Goal: Transaction & Acquisition: Purchase product/service

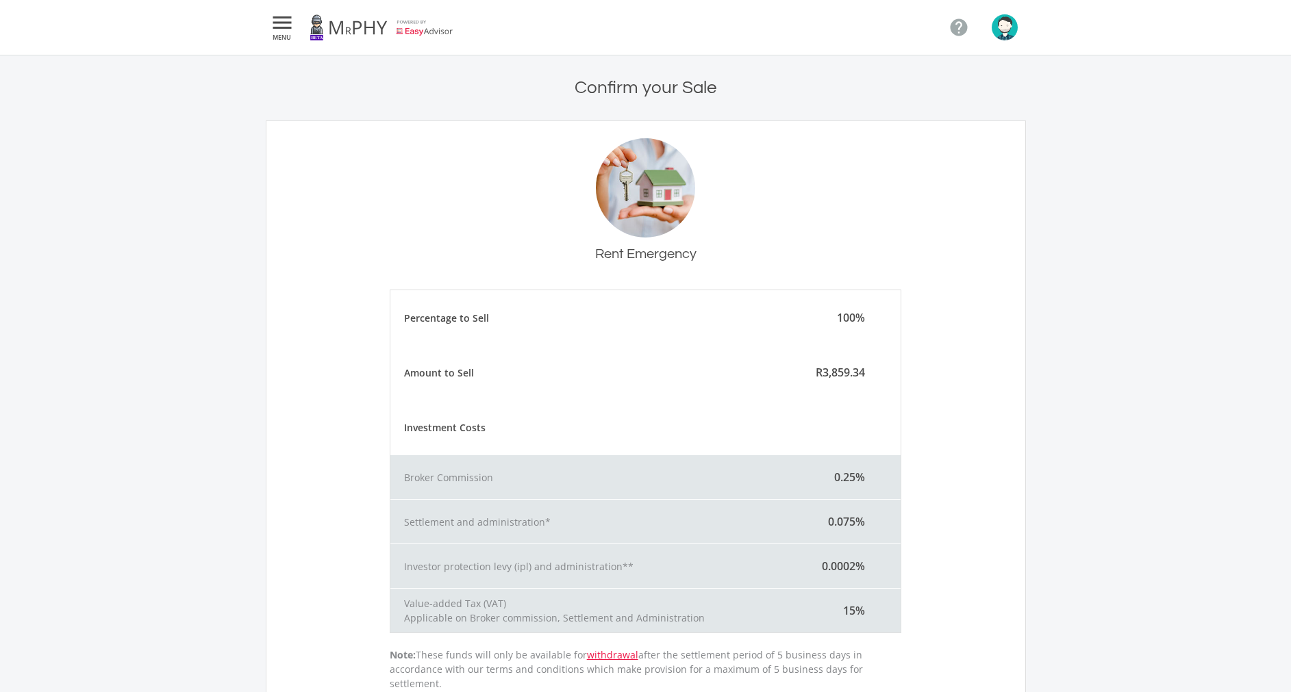
click at [415, 34] on link at bounding box center [382, 27] width 144 height 38
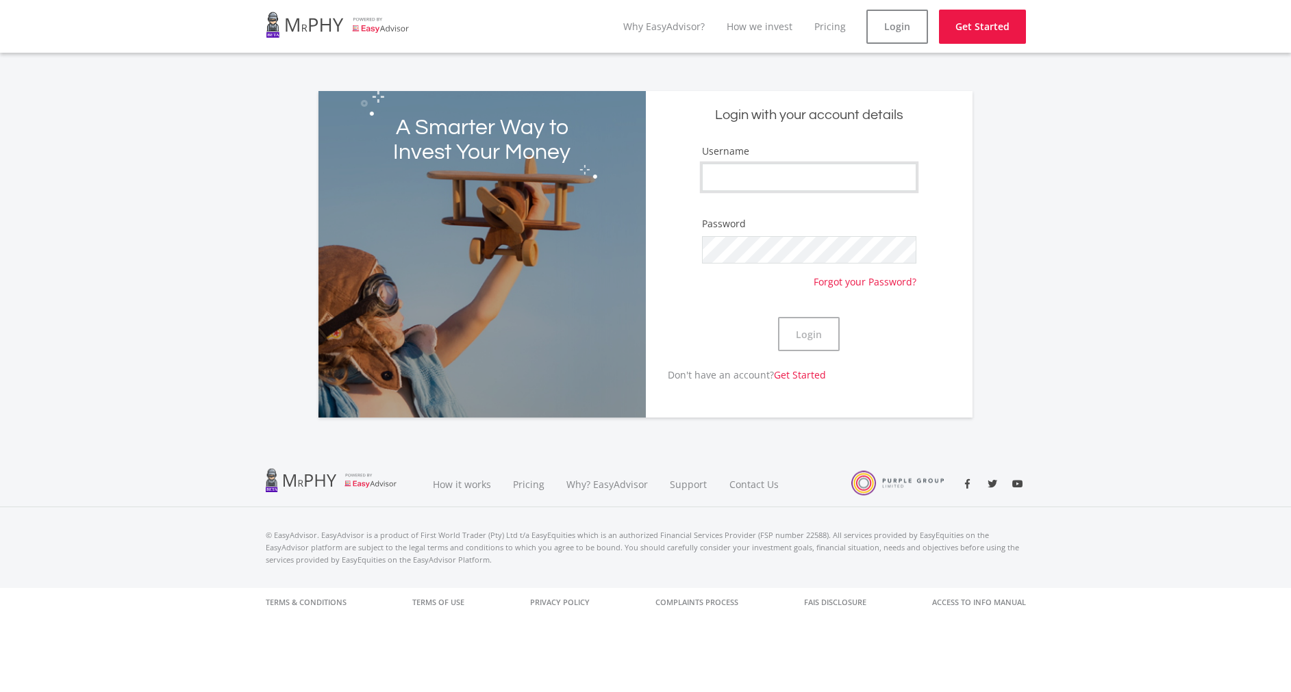
click at [710, 169] on input "Username" at bounding box center [809, 177] width 214 height 27
type input "S"
type input "Aubrey97"
click at [811, 336] on button "Login" at bounding box center [809, 334] width 62 height 34
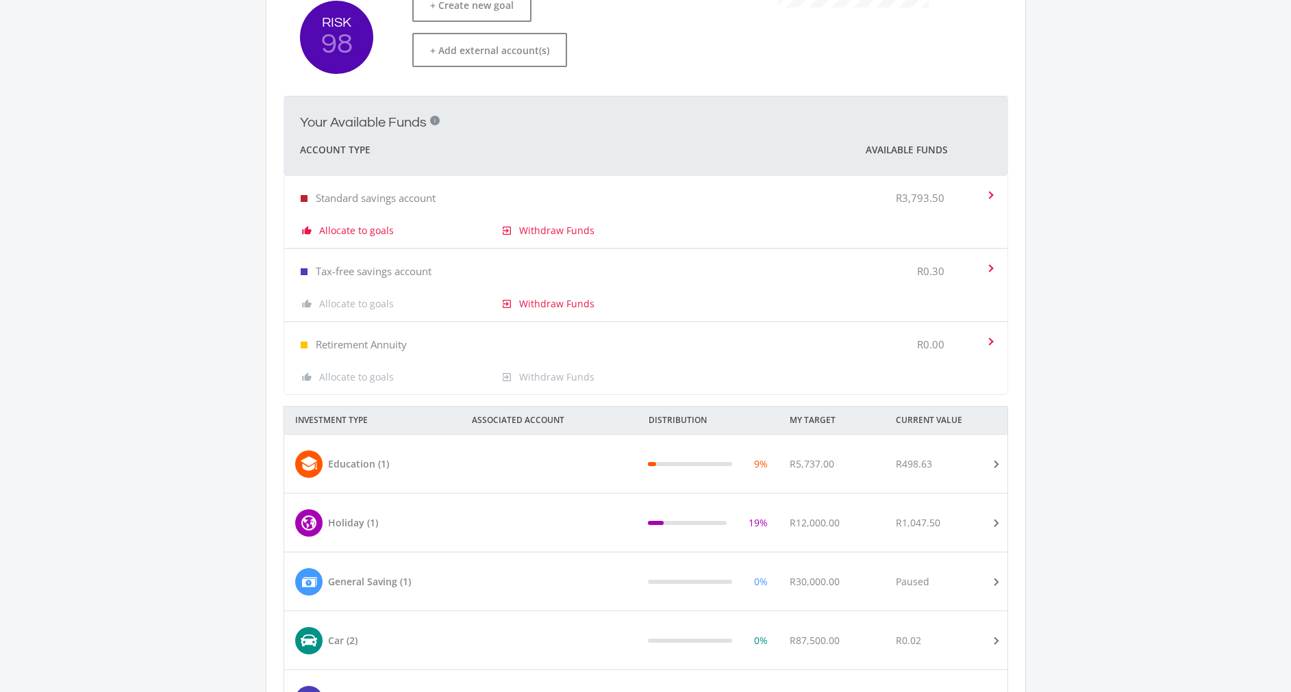
scroll to position [307, 0]
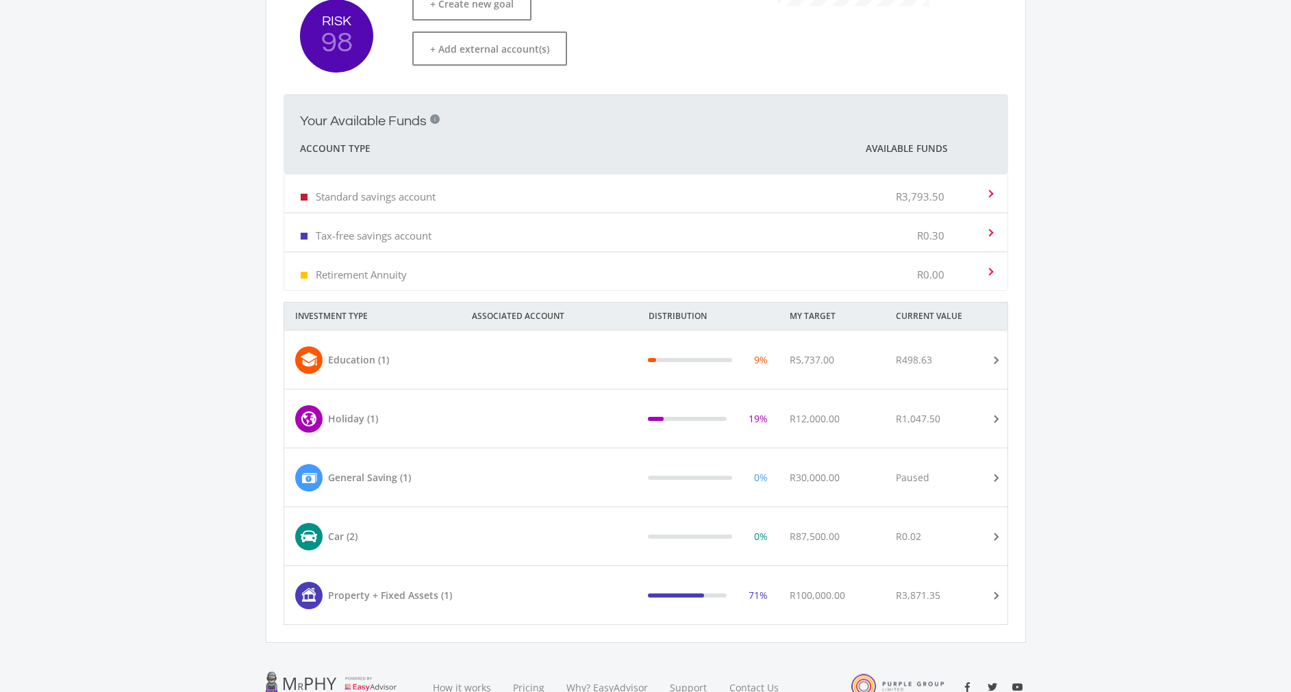
click at [744, 597] on div "71%" at bounding box center [707, 595] width 119 height 11
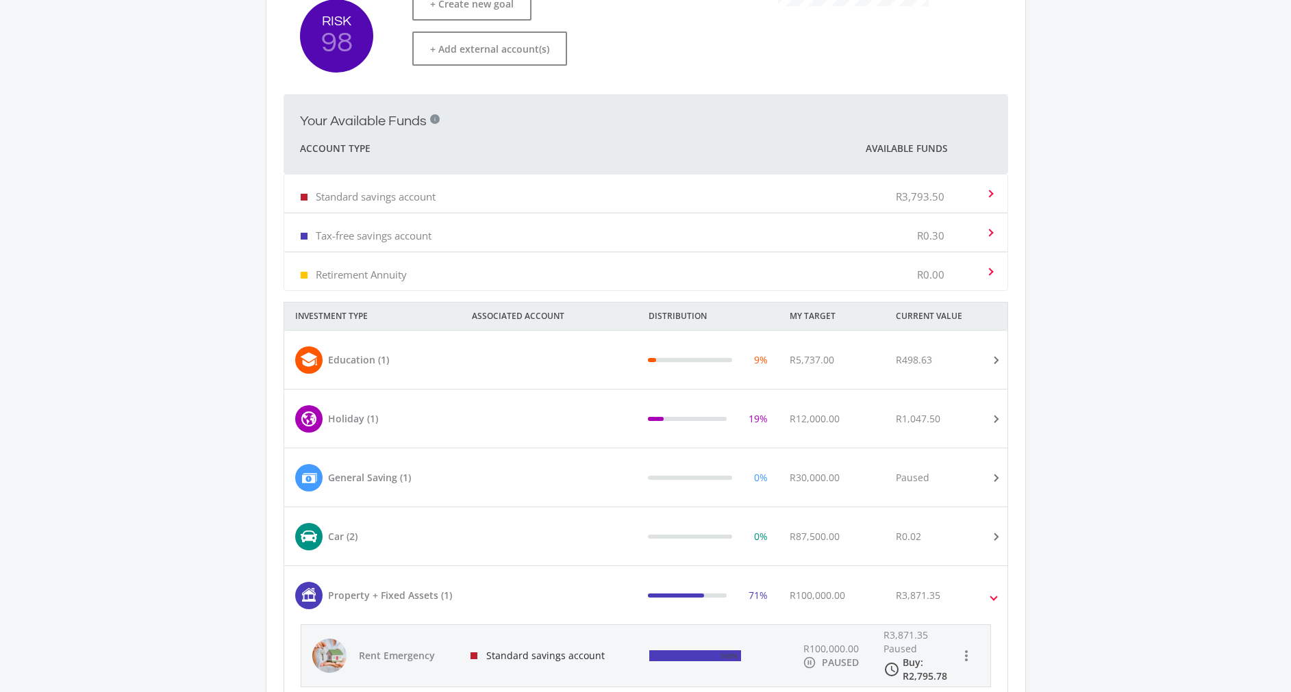
click at [614, 665] on div "Standard savings account" at bounding box center [549, 656] width 179 height 62
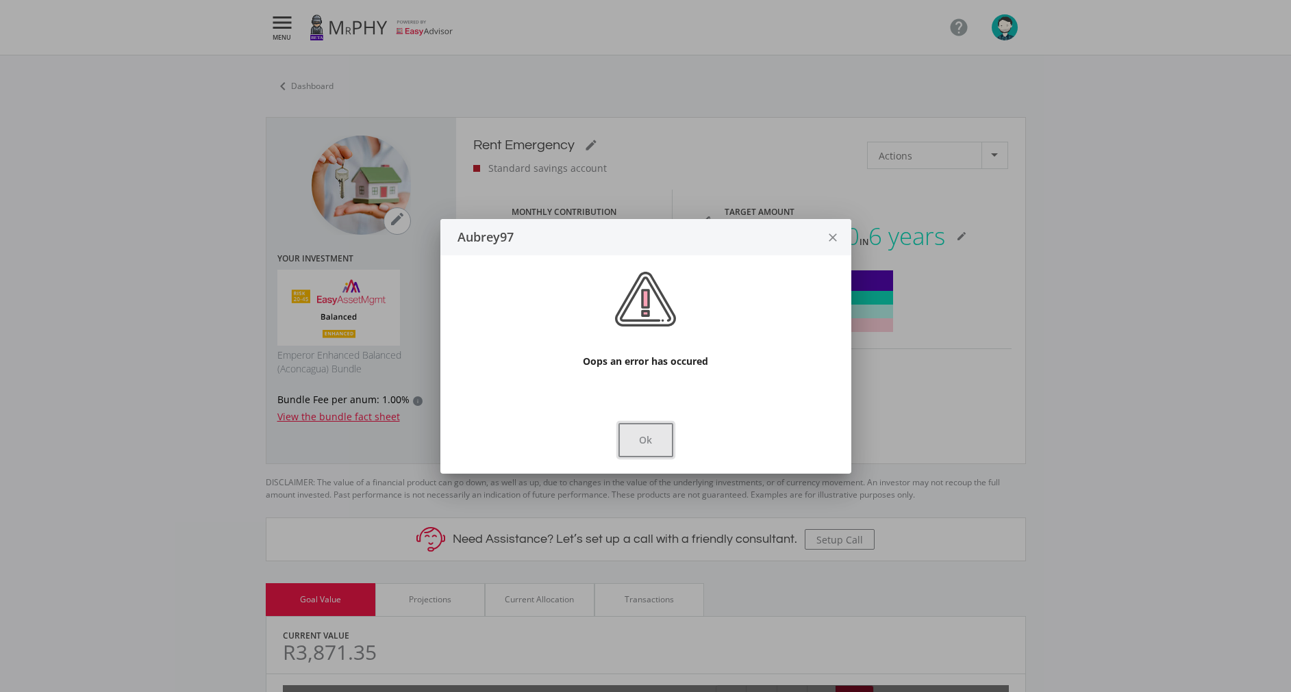
click at [632, 444] on button "Ok" at bounding box center [645, 440] width 55 height 34
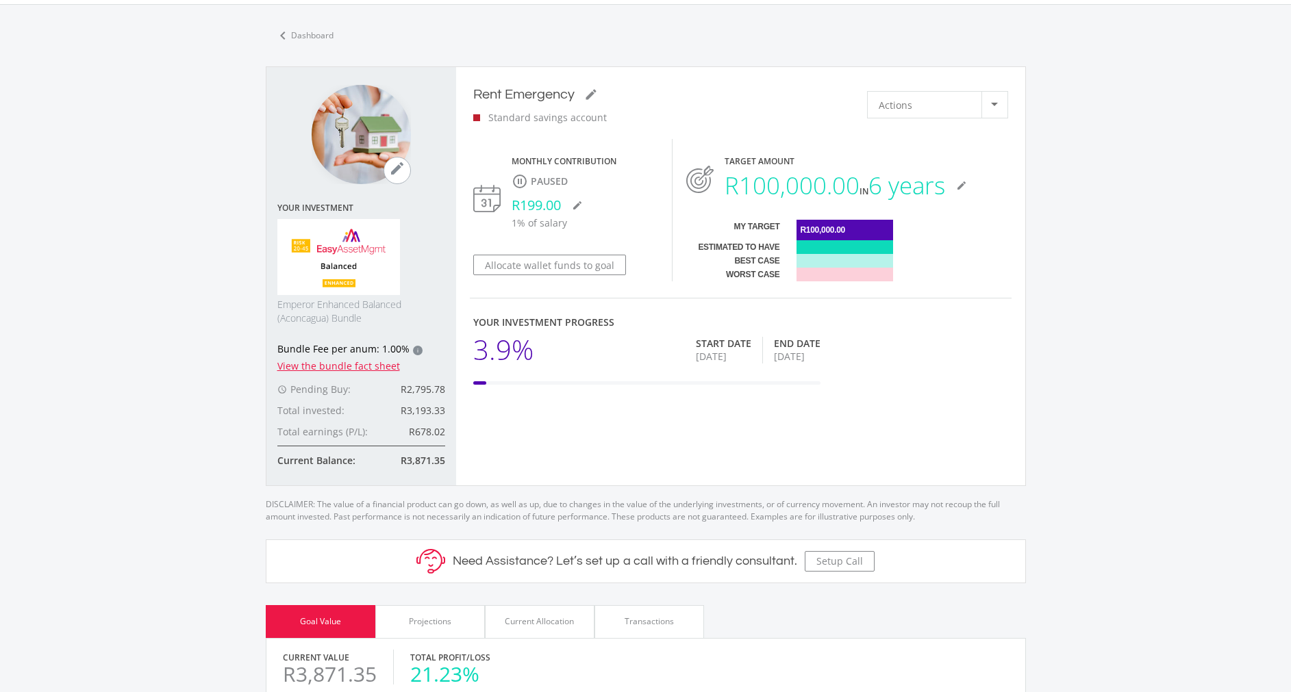
scroll to position [50, 0]
click at [881, 101] on span "Actions" at bounding box center [896, 105] width 34 height 26
click at [881, 138] on span "Sell Funds" at bounding box center [952, 140] width 147 height 19
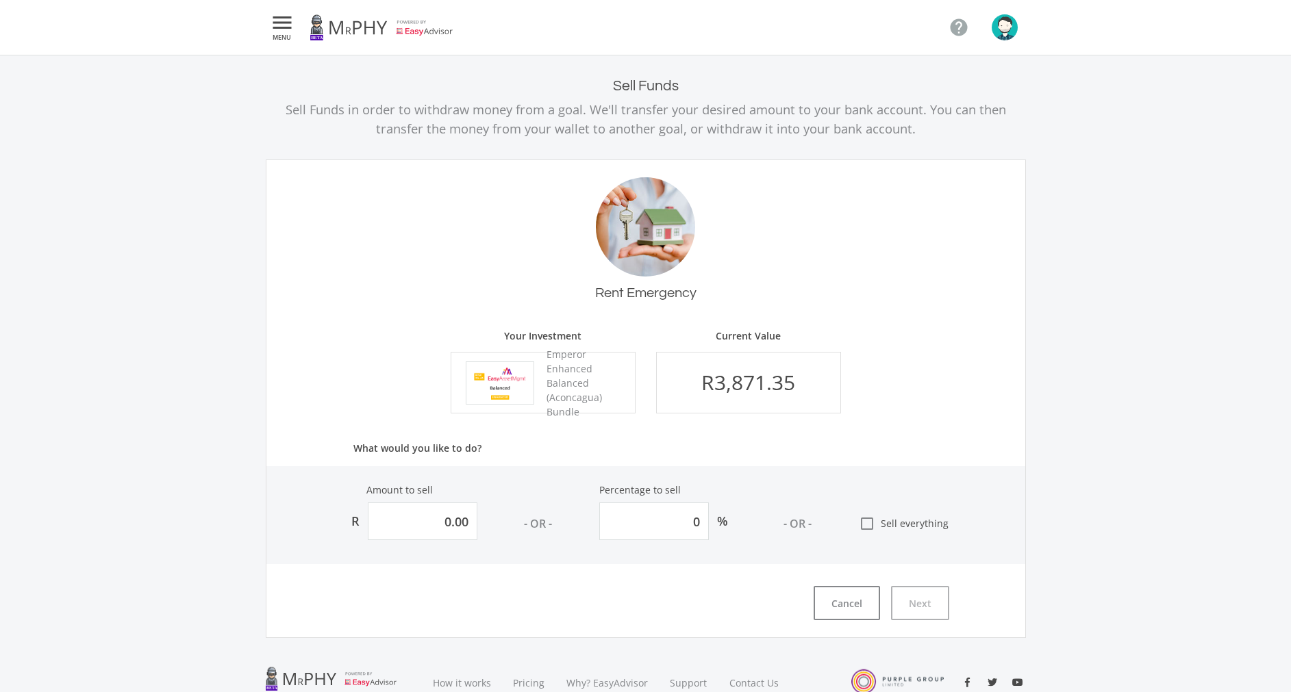
click at [877, 518] on span "Sell everything" at bounding box center [911, 523] width 73 height 14
click at [845, 518] on input "check_box_outline_blank Sell everything" at bounding box center [845, 518] width 0 height 0
type input "3871.34599215445"
type input "100"
type input "3,871.35"
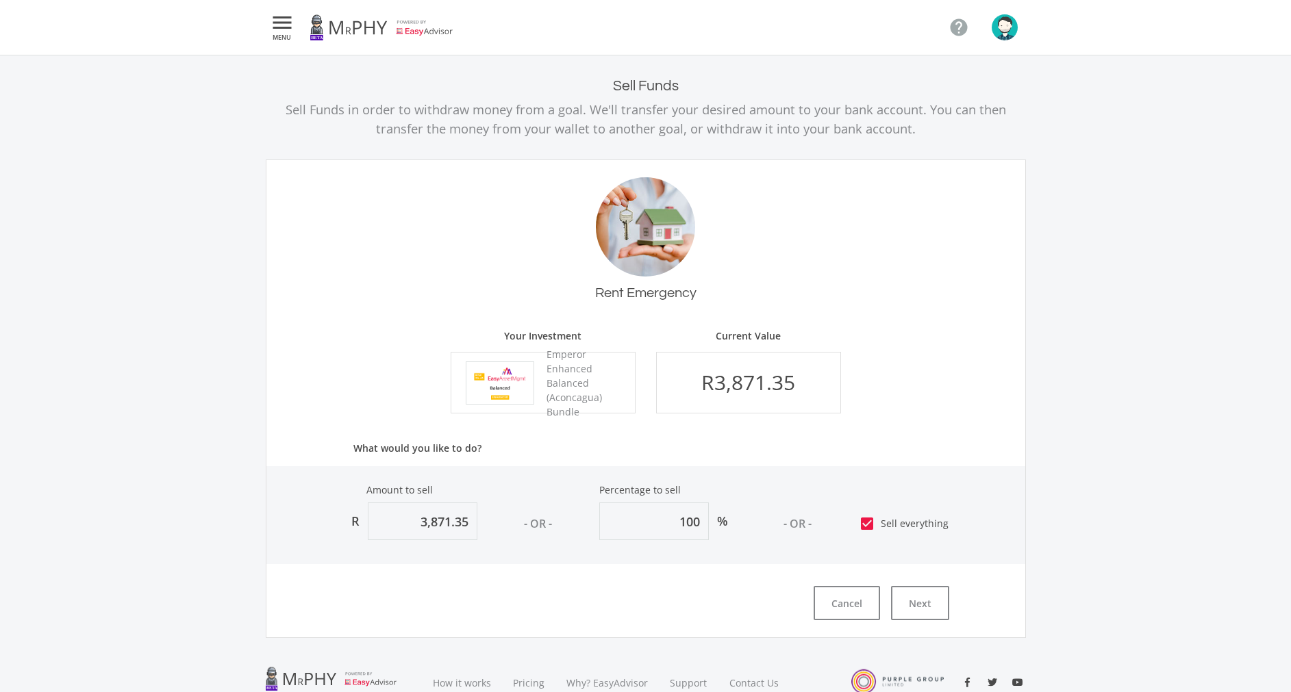
click at [905, 581] on div "Rent Emergency Your Investment Emperor Enhanced Balanced (Aconcagua) Bundle Cur…" at bounding box center [646, 399] width 760 height 479
click at [907, 590] on button "Next" at bounding box center [920, 603] width 58 height 34
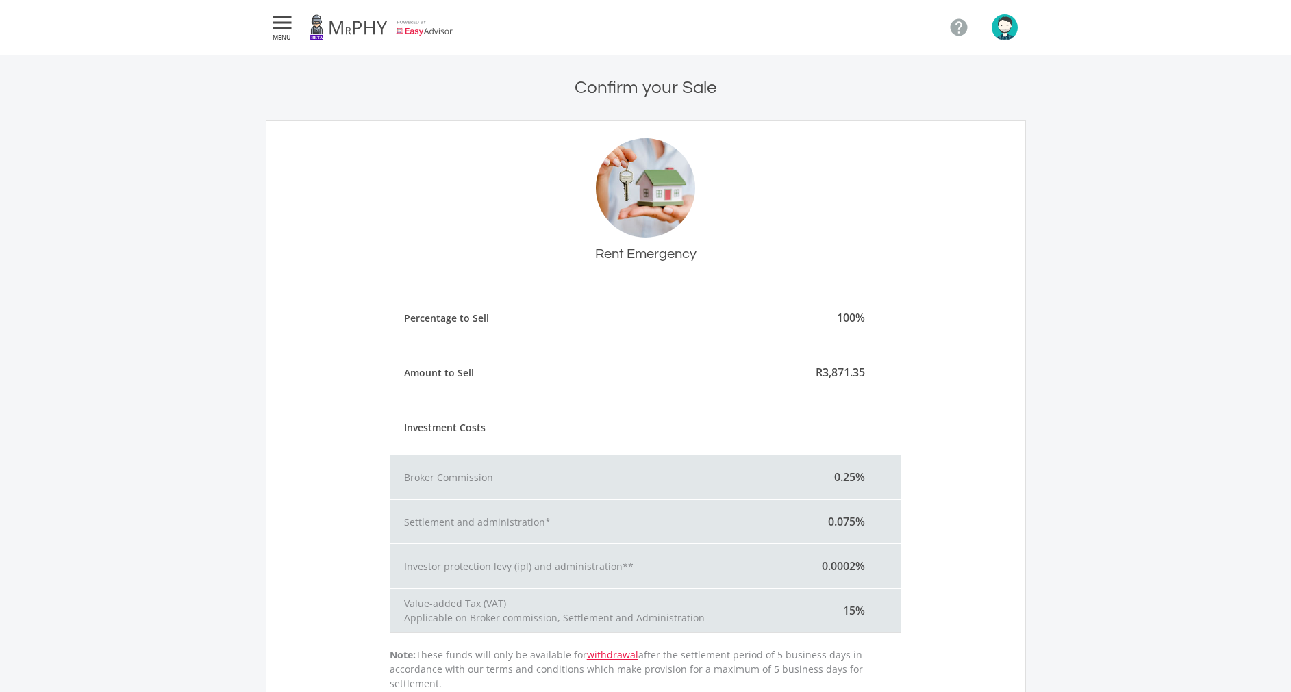
scroll to position [239, 0]
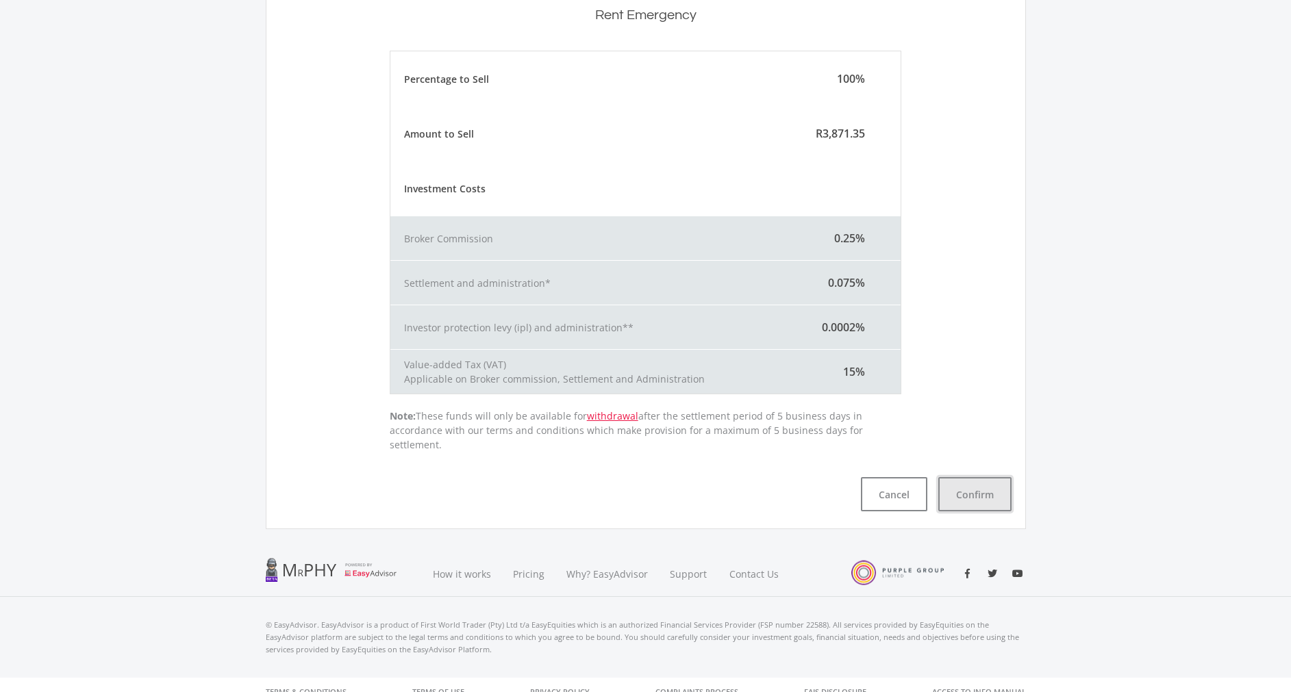
click at [952, 477] on button "Confirm" at bounding box center [974, 494] width 73 height 34
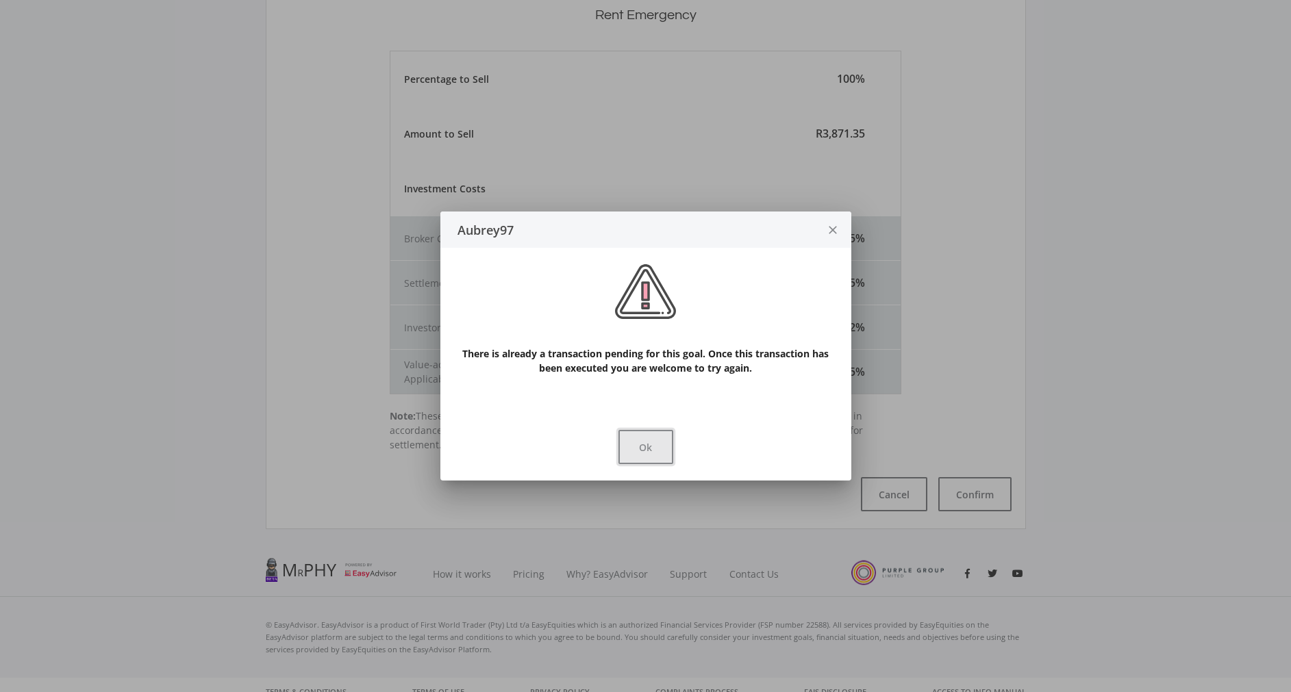
click at [649, 453] on button "Ok" at bounding box center [645, 447] width 55 height 34
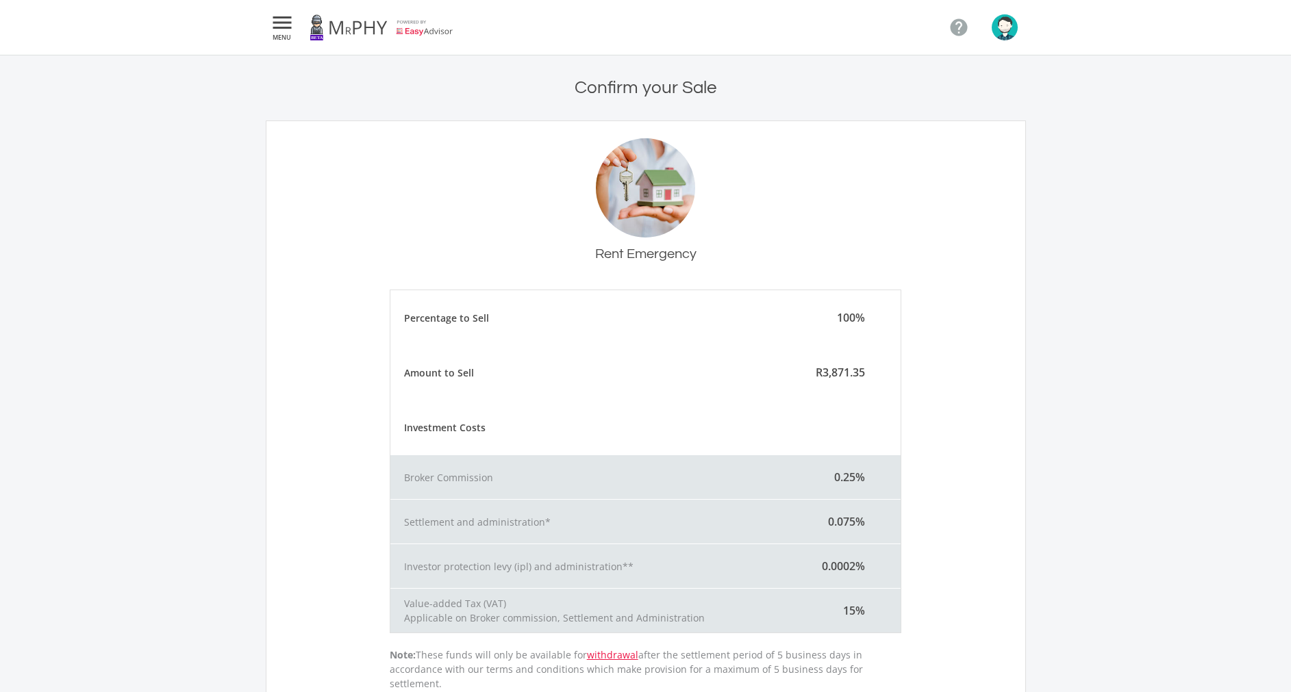
scroll to position [239, 0]
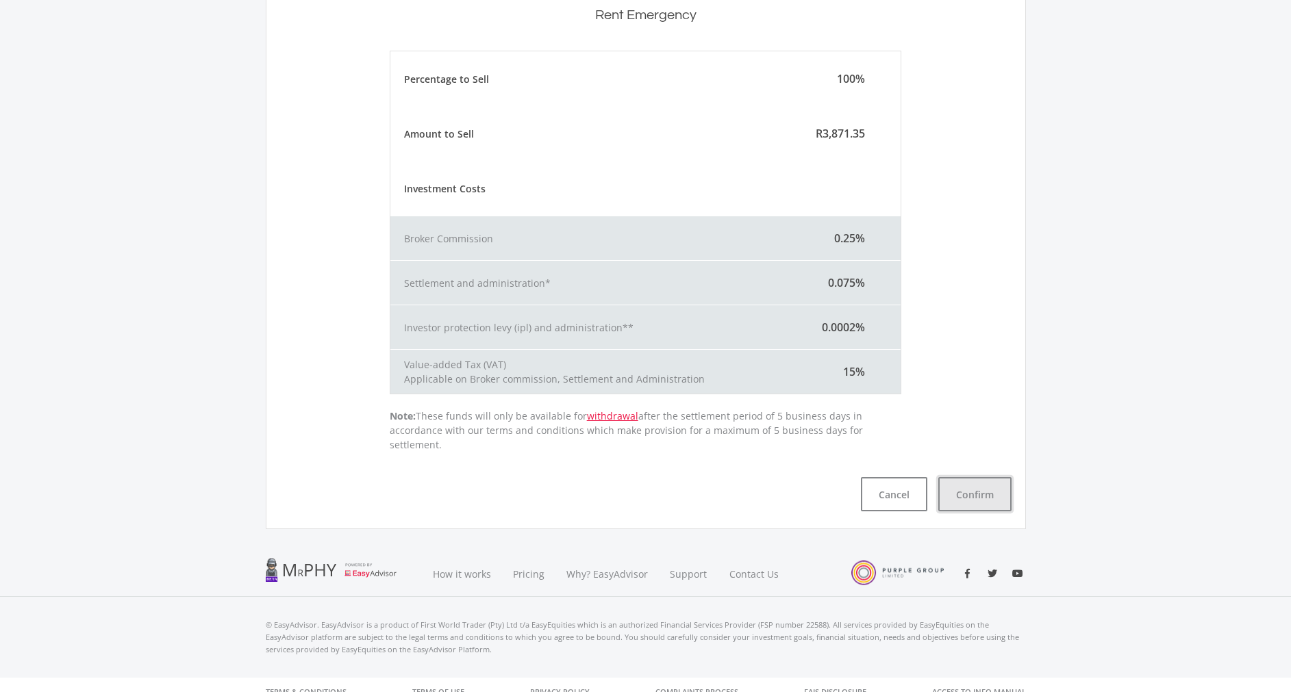
click at [943, 490] on button "Confirm" at bounding box center [974, 494] width 73 height 34
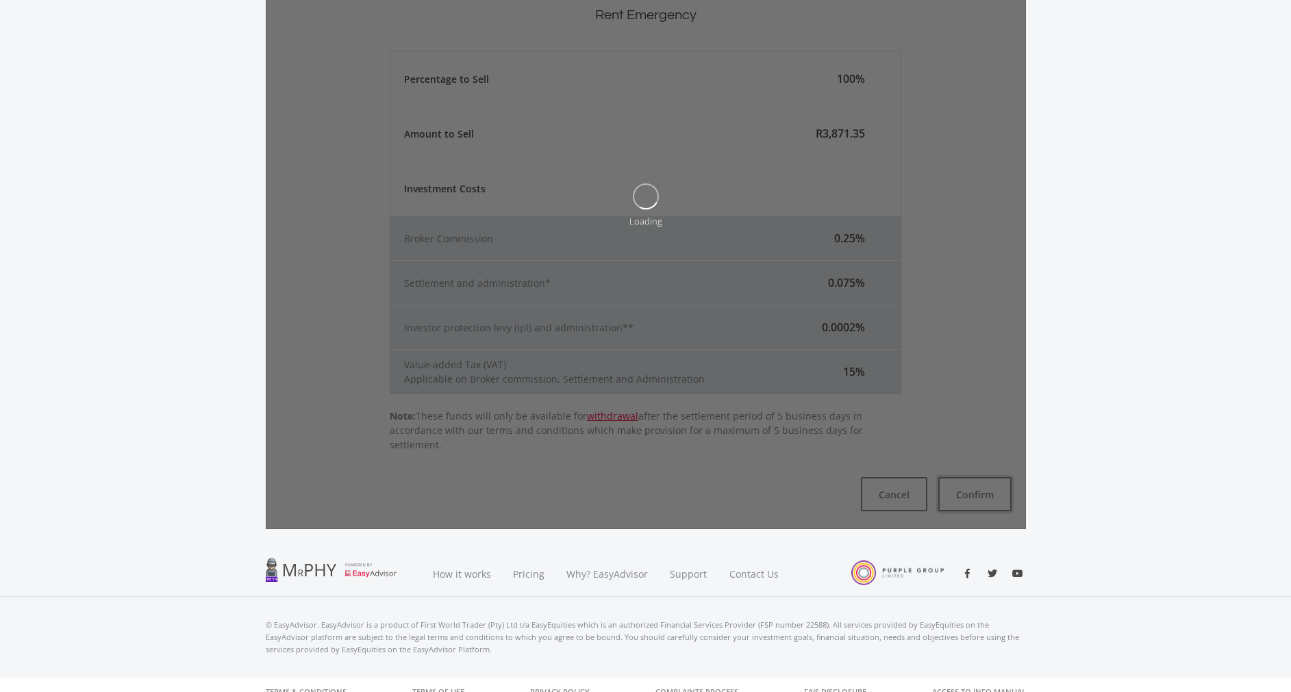
scroll to position [0, 0]
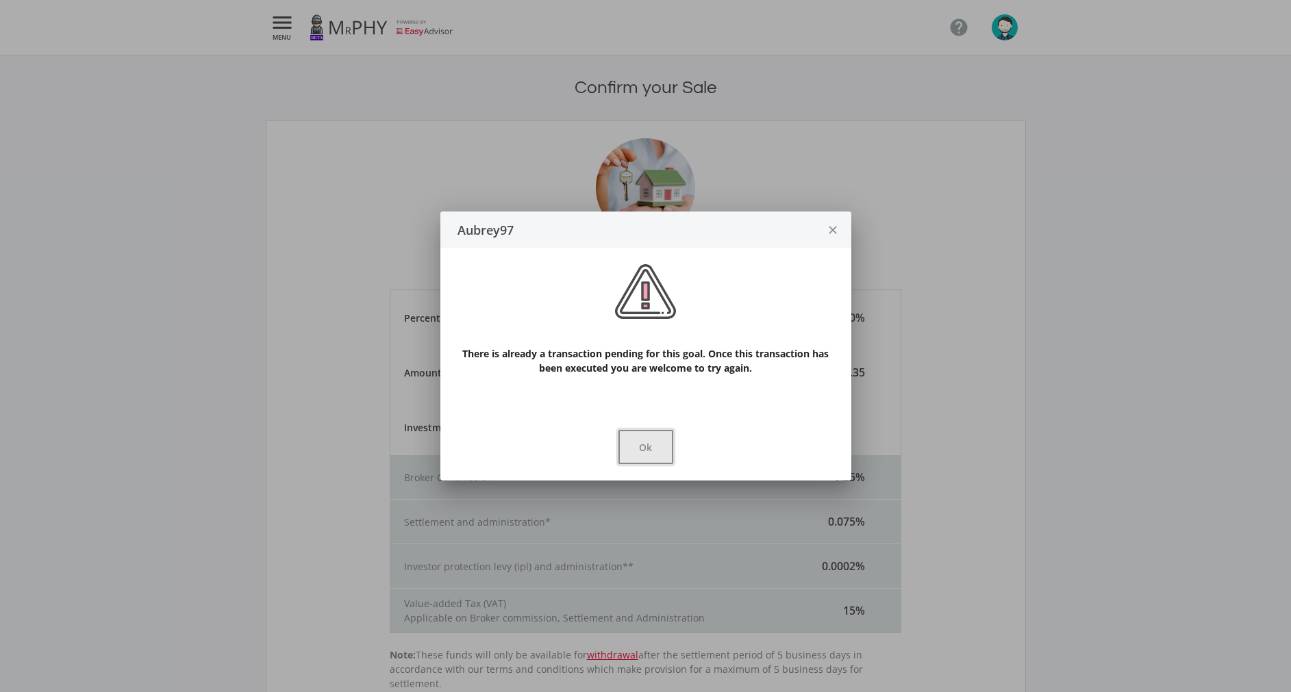
click at [643, 450] on button "Ok" at bounding box center [645, 447] width 55 height 34
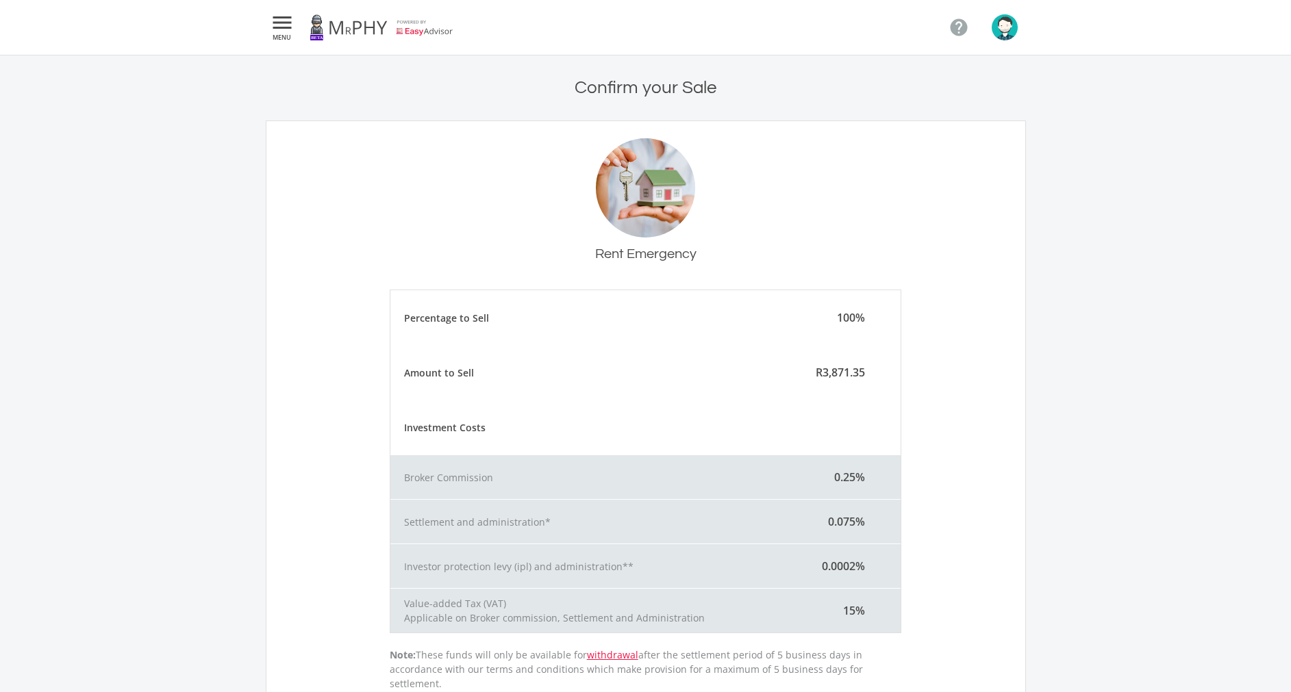
click at [392, 45] on link at bounding box center [382, 27] width 144 height 38
